Goal: Information Seeking & Learning: Check status

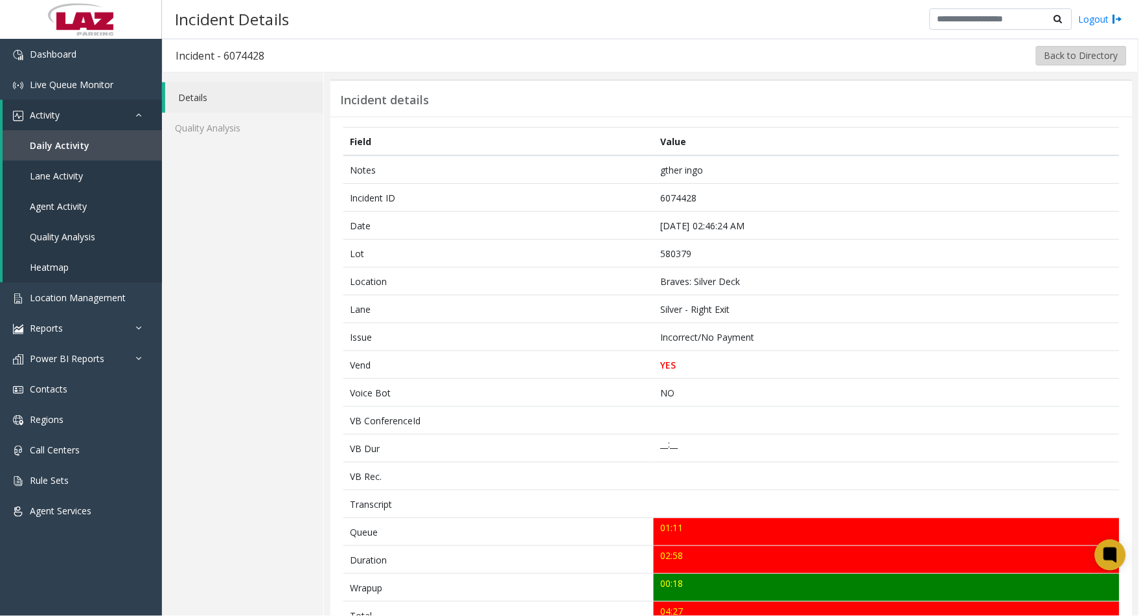
click at [1074, 56] on button "Back to Directory" at bounding box center [1081, 55] width 91 height 19
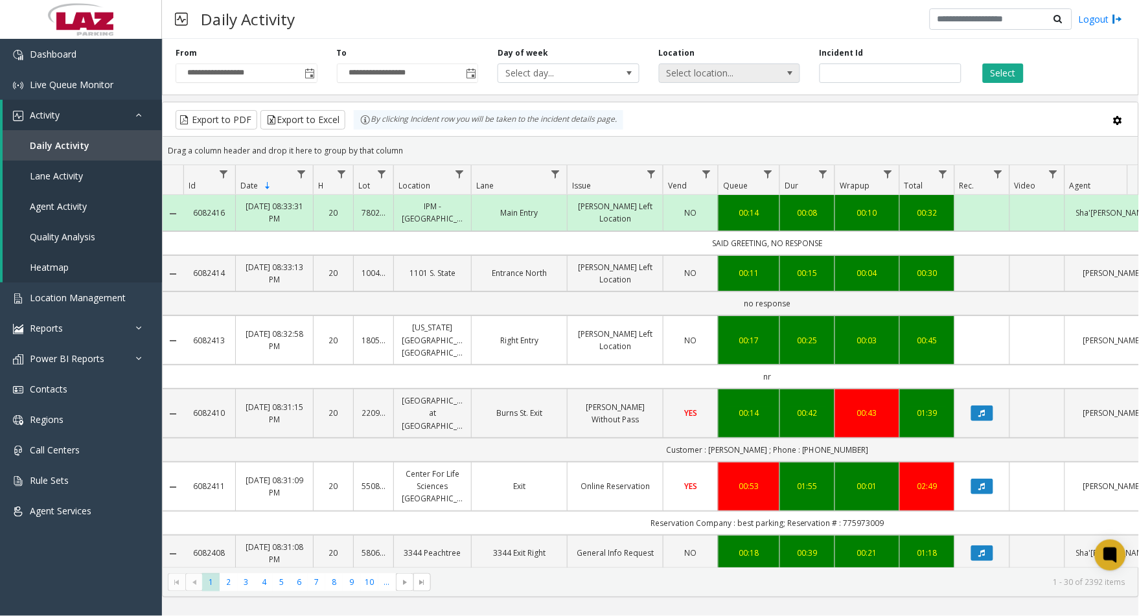
click at [728, 68] on span "Select location..." at bounding box center [716, 73] width 112 height 18
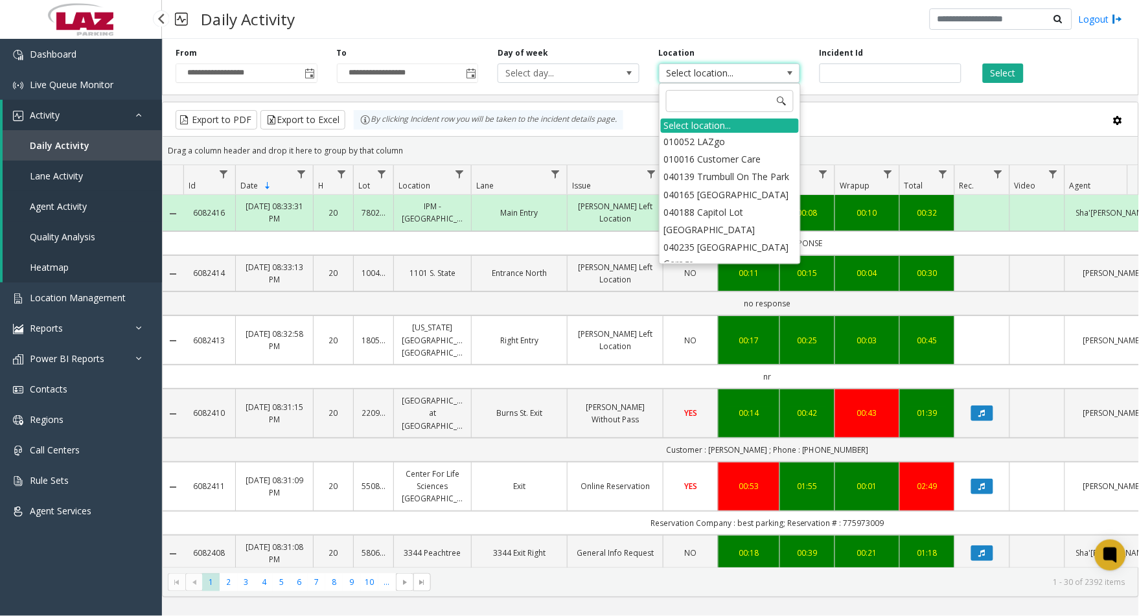
click at [66, 211] on span "Agent Activity" at bounding box center [58, 206] width 57 height 12
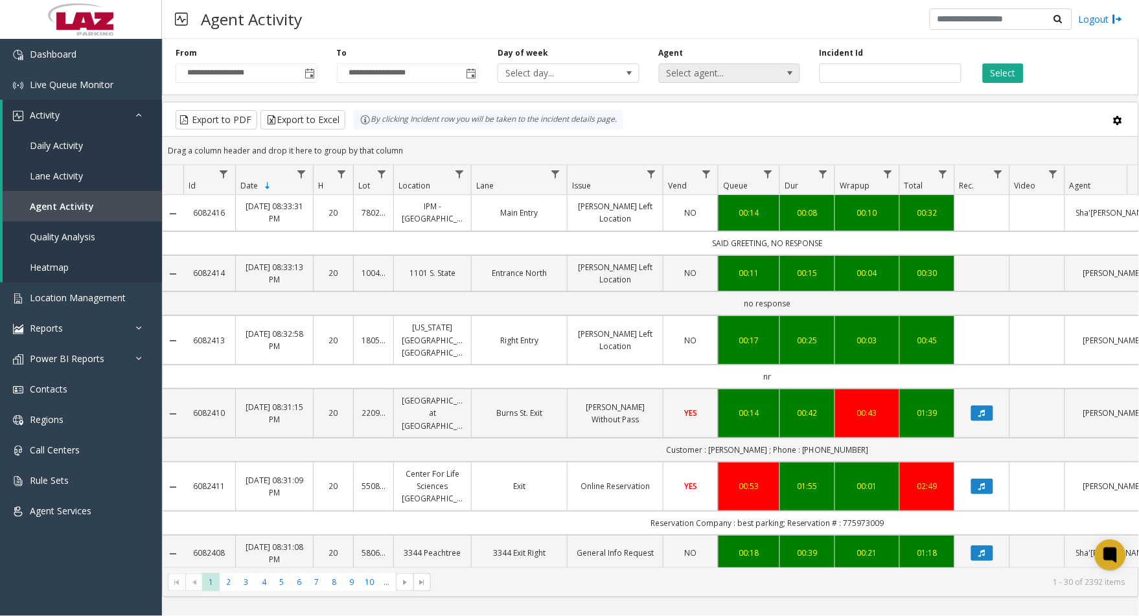
click at [702, 67] on span "Select agent..." at bounding box center [716, 73] width 112 height 18
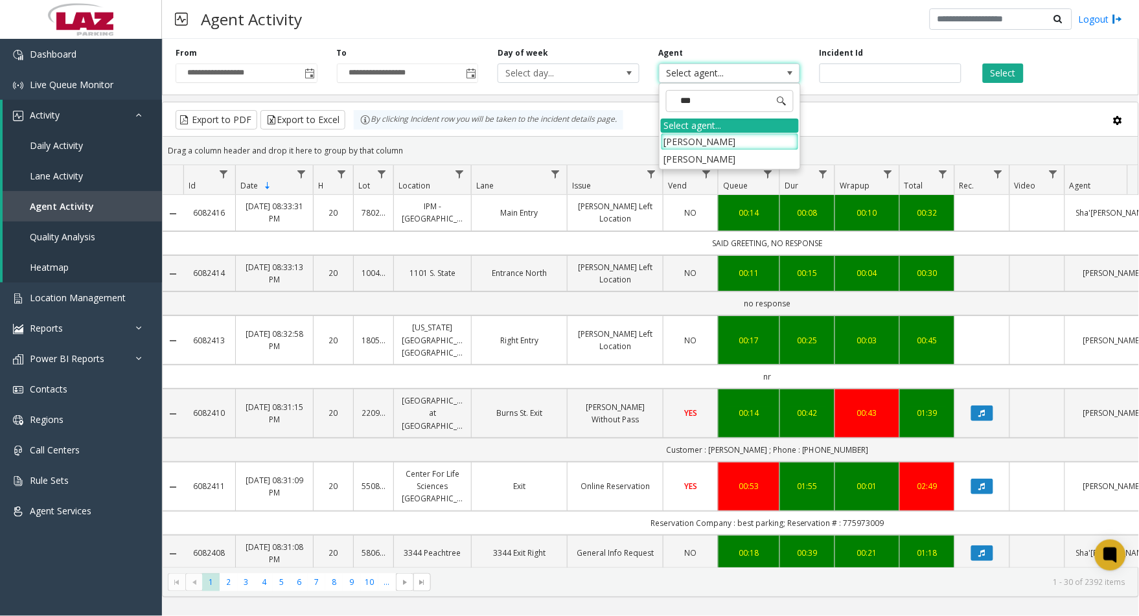
type input "****"
click at [699, 144] on li "[PERSON_NAME]" at bounding box center [730, 141] width 138 height 17
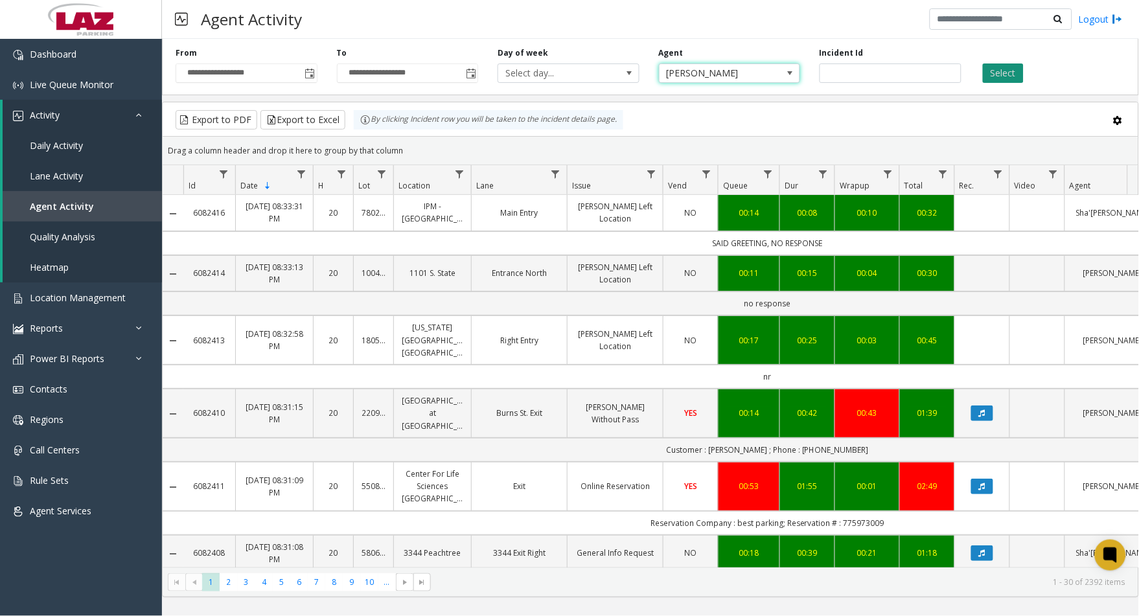
click at [1002, 79] on button "Select" at bounding box center [1003, 73] width 41 height 19
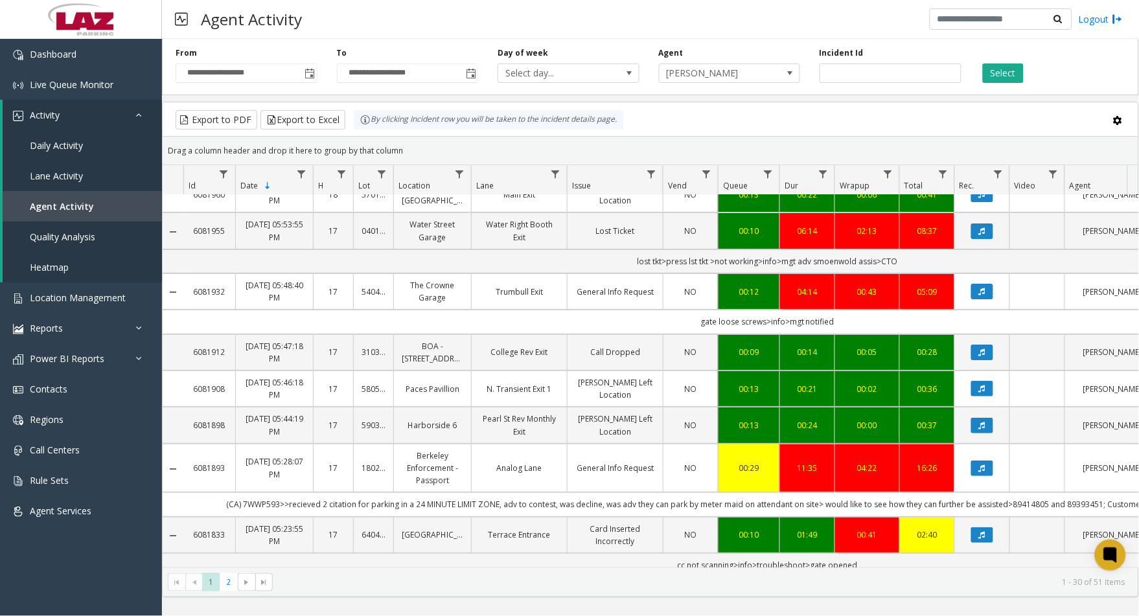
scroll to position [1258, 0]
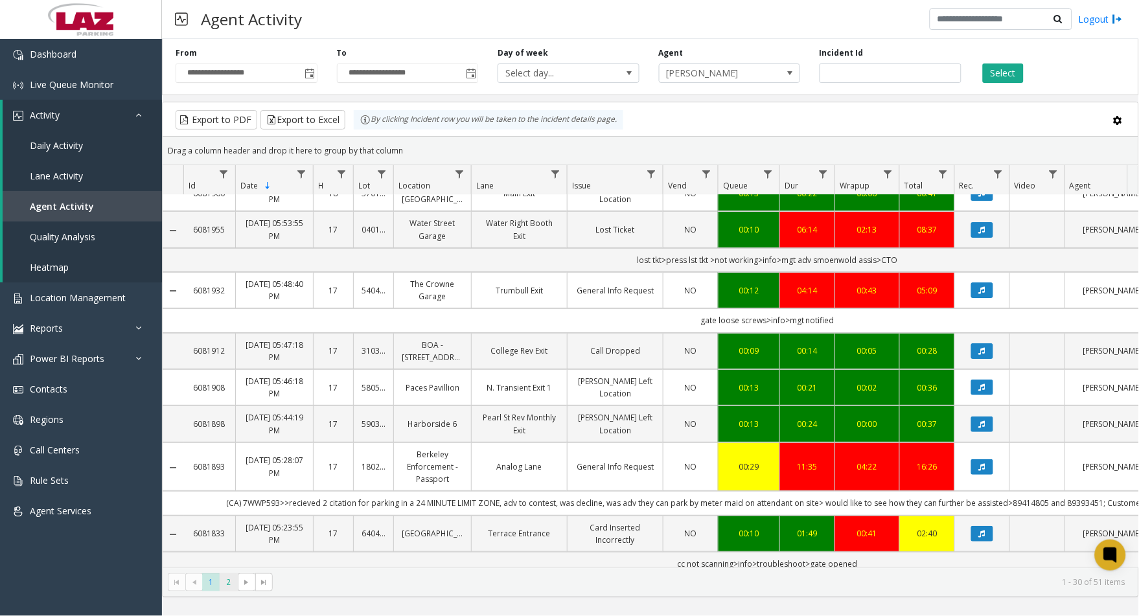
click at [224, 586] on span "2" at bounding box center [228, 581] width 17 height 17
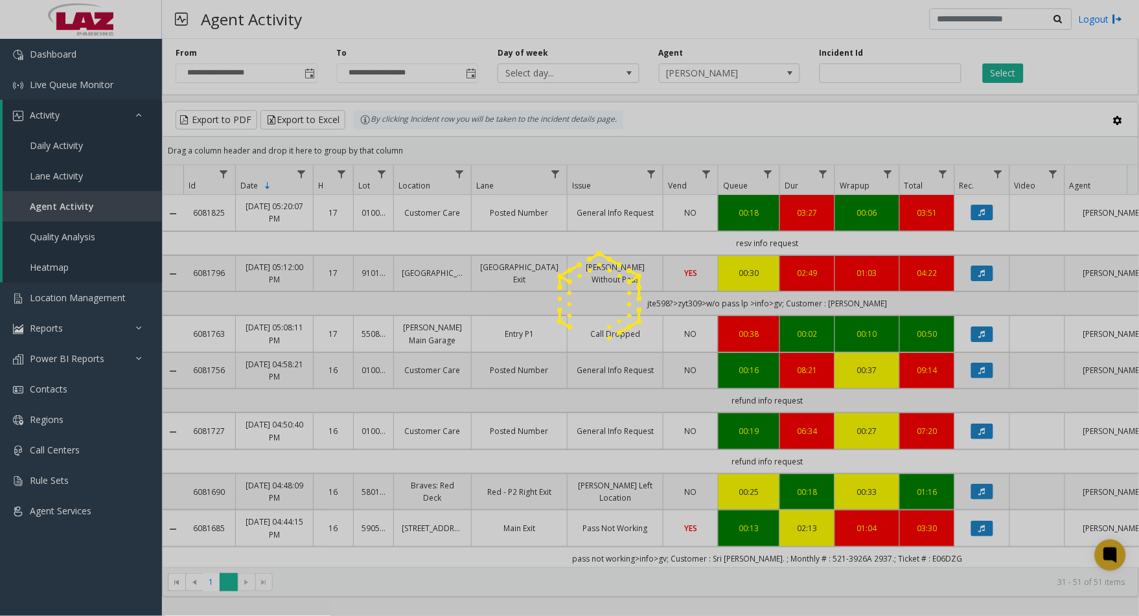
click at [215, 581] on div at bounding box center [569, 308] width 1139 height 616
